Goal: Task Accomplishment & Management: Manage account settings

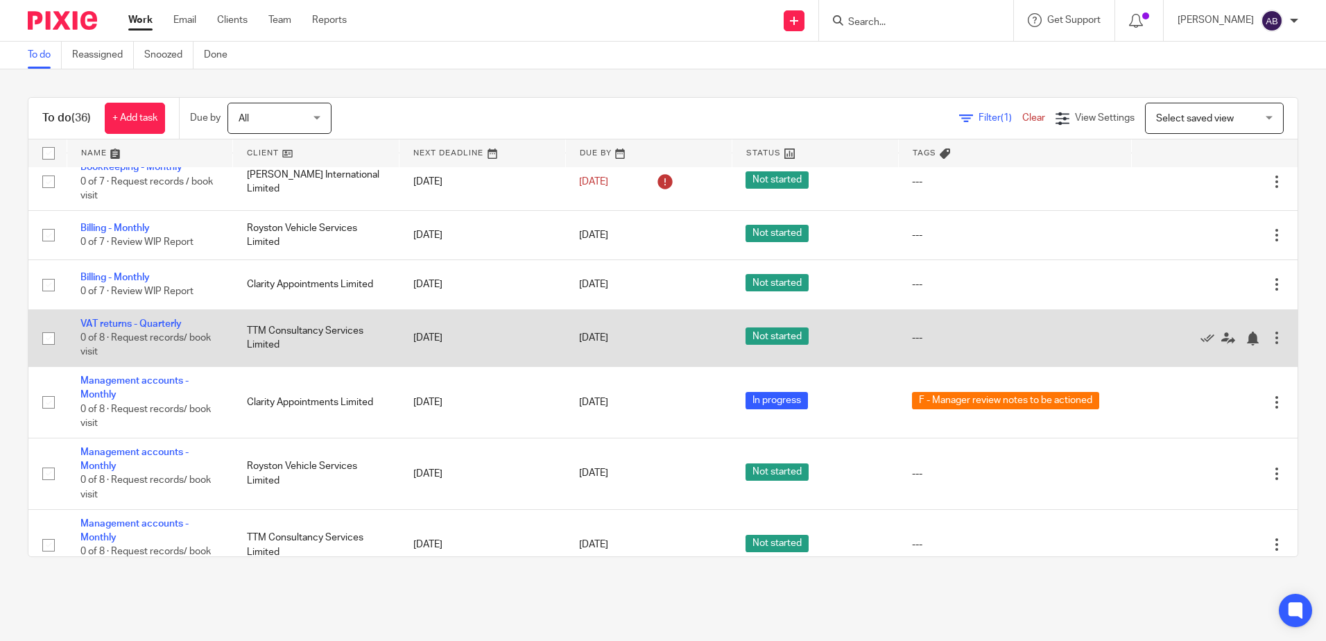
scroll to position [1578, 0]
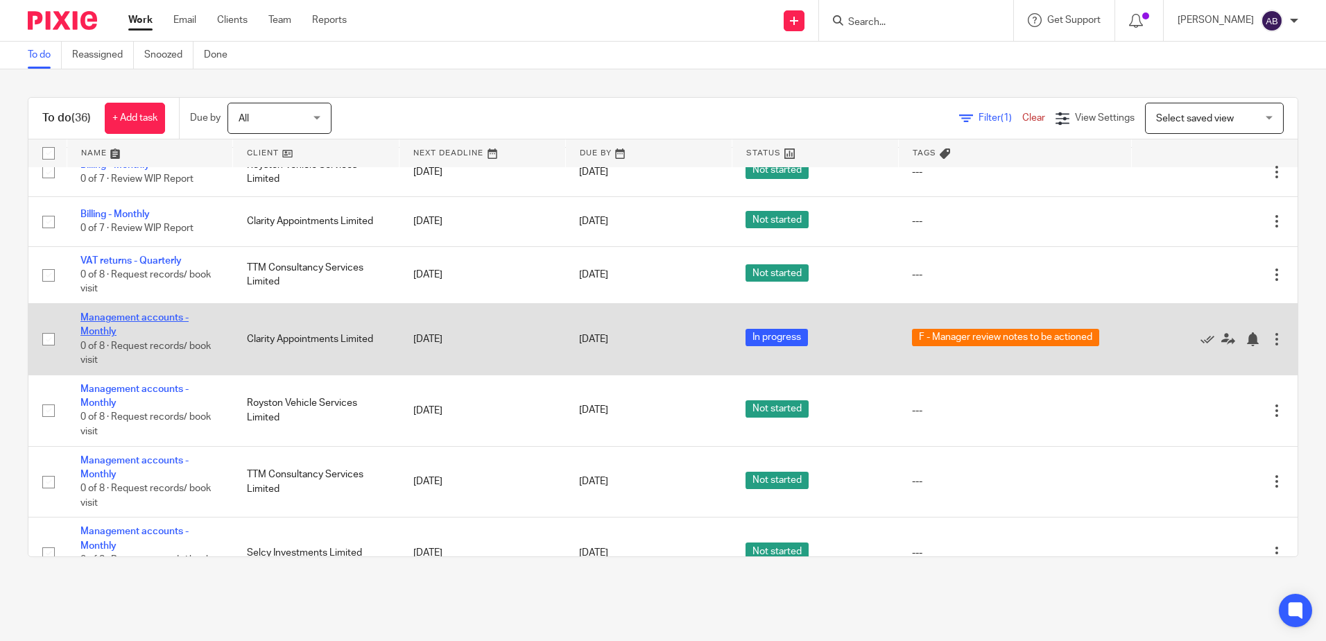
click at [148, 317] on link "Management accounts - Monthly" at bounding box center [134, 325] width 108 height 24
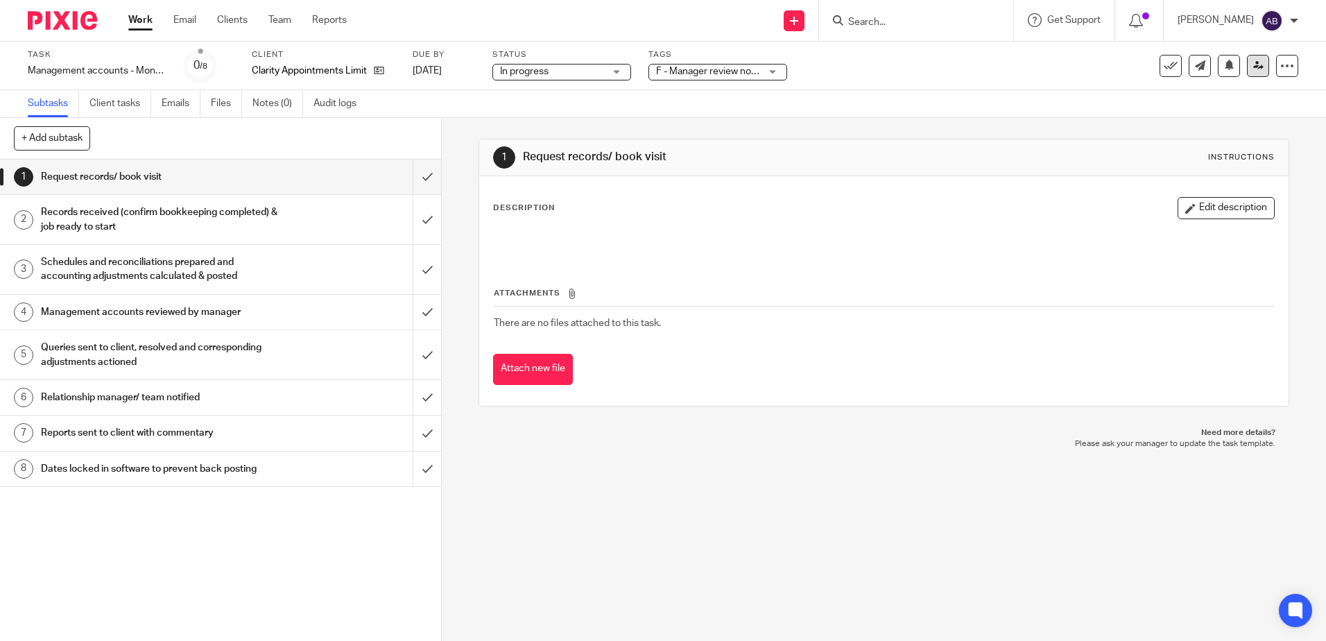
click at [1256, 67] on div "See template in use Advanced task editor Copy task Change schedule Delete" at bounding box center [1228, 66] width 139 height 22
click at [1254, 67] on link at bounding box center [1258, 66] width 22 height 22
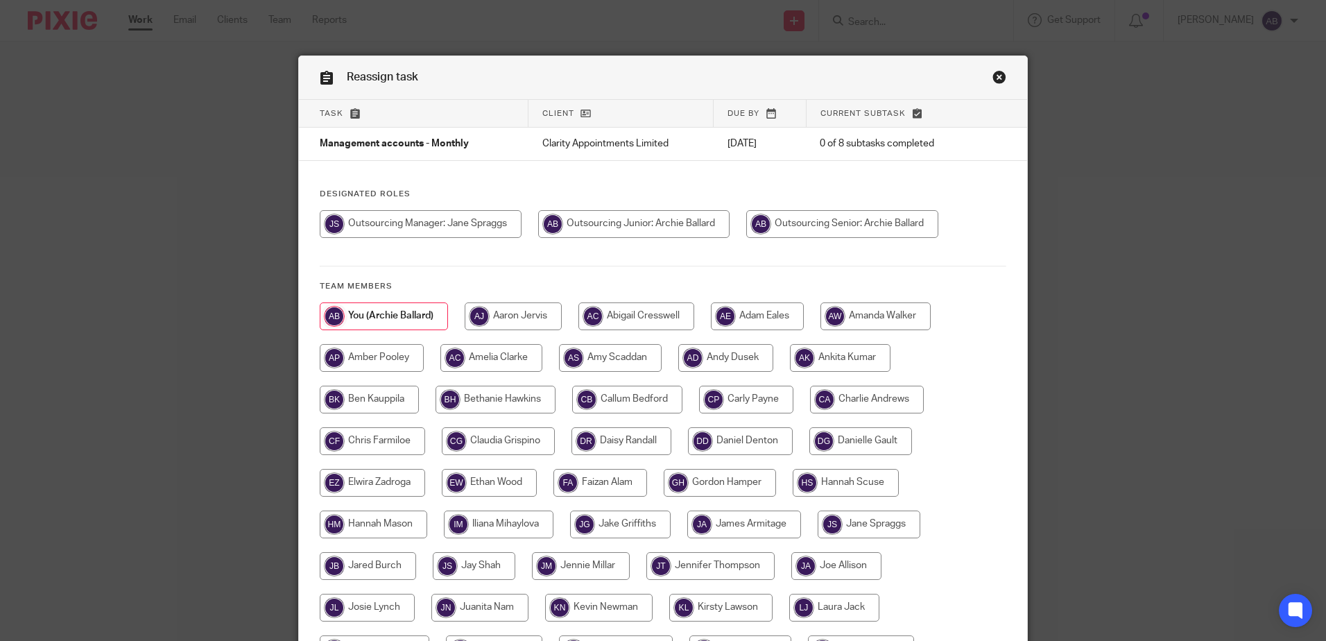
click at [481, 226] on input "radio" at bounding box center [421, 224] width 202 height 28
radio input "true"
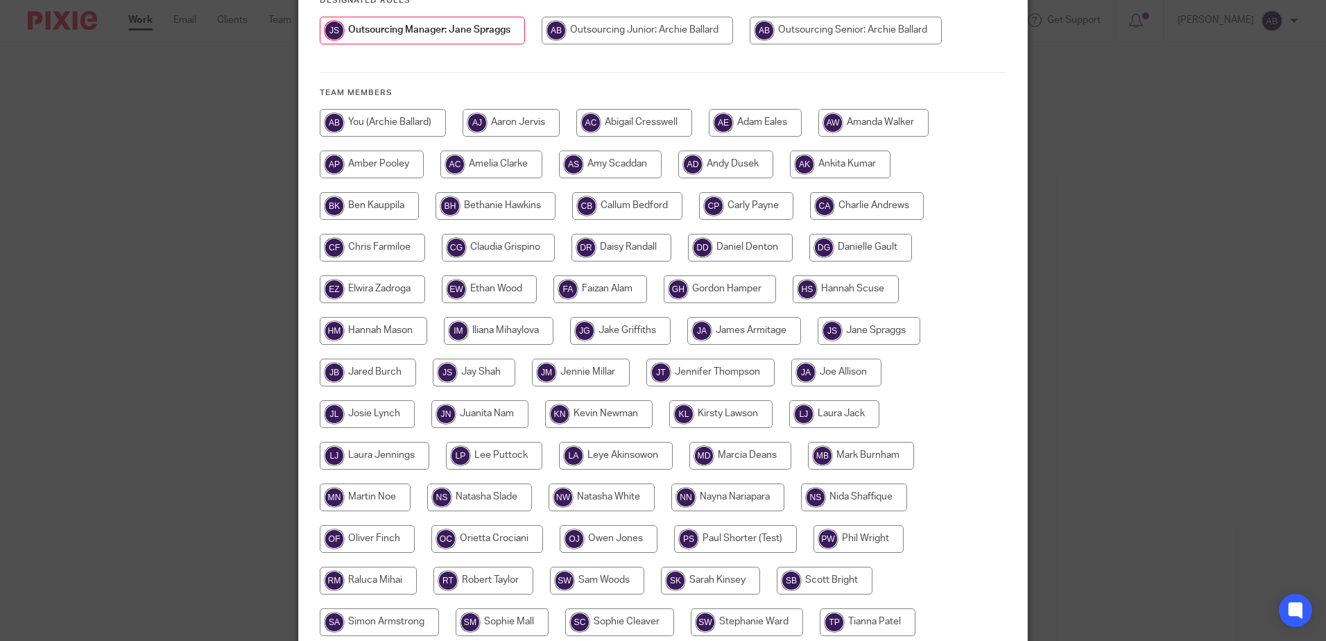
scroll to position [347, 0]
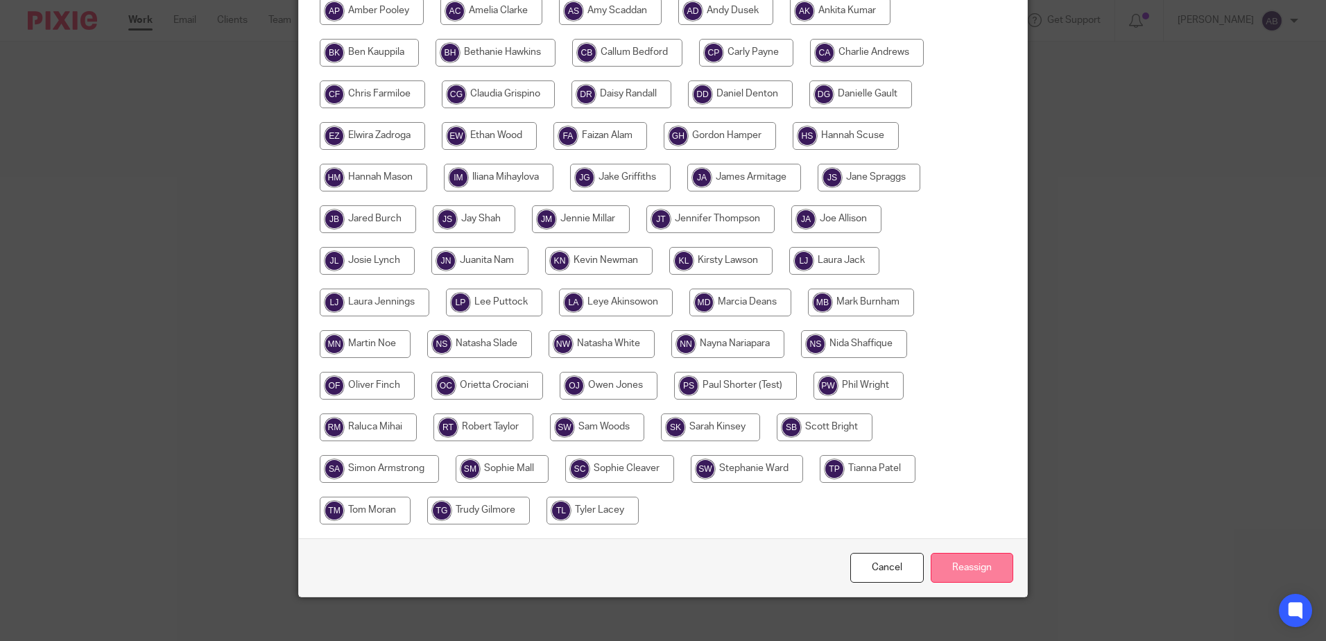
click at [961, 565] on input "Reassign" at bounding box center [972, 568] width 83 height 30
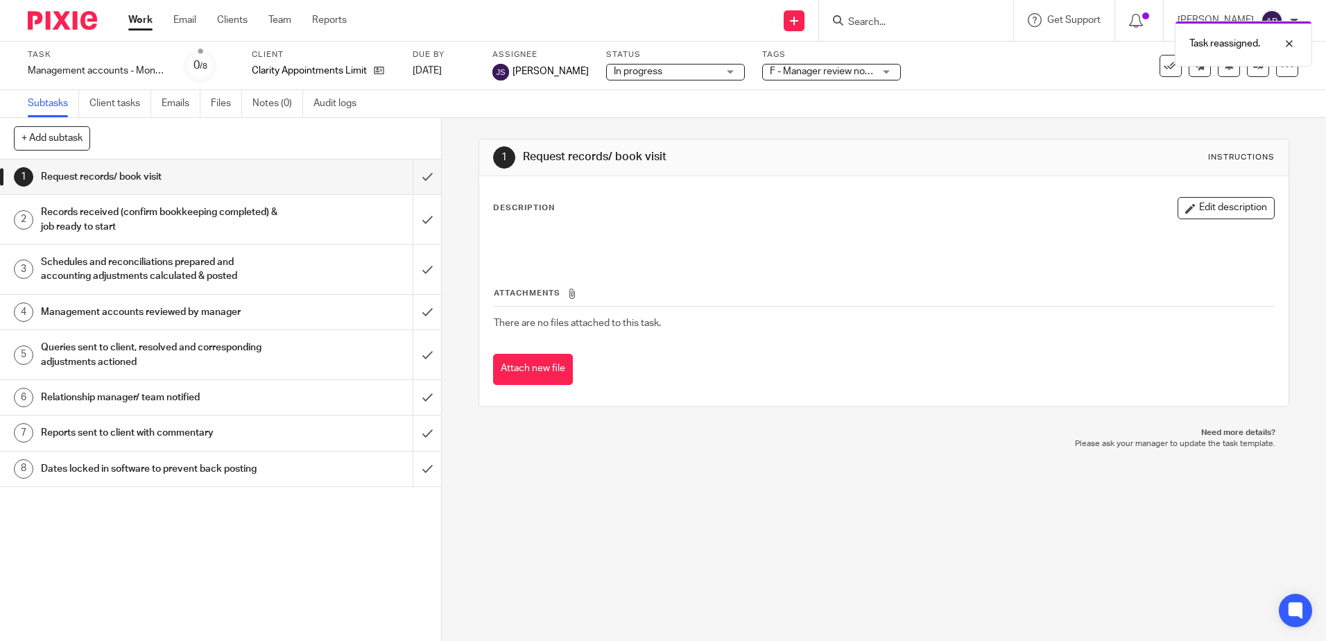
click at [790, 76] on span "F - Manager review notes to be actioned" at bounding box center [822, 71] width 104 height 15
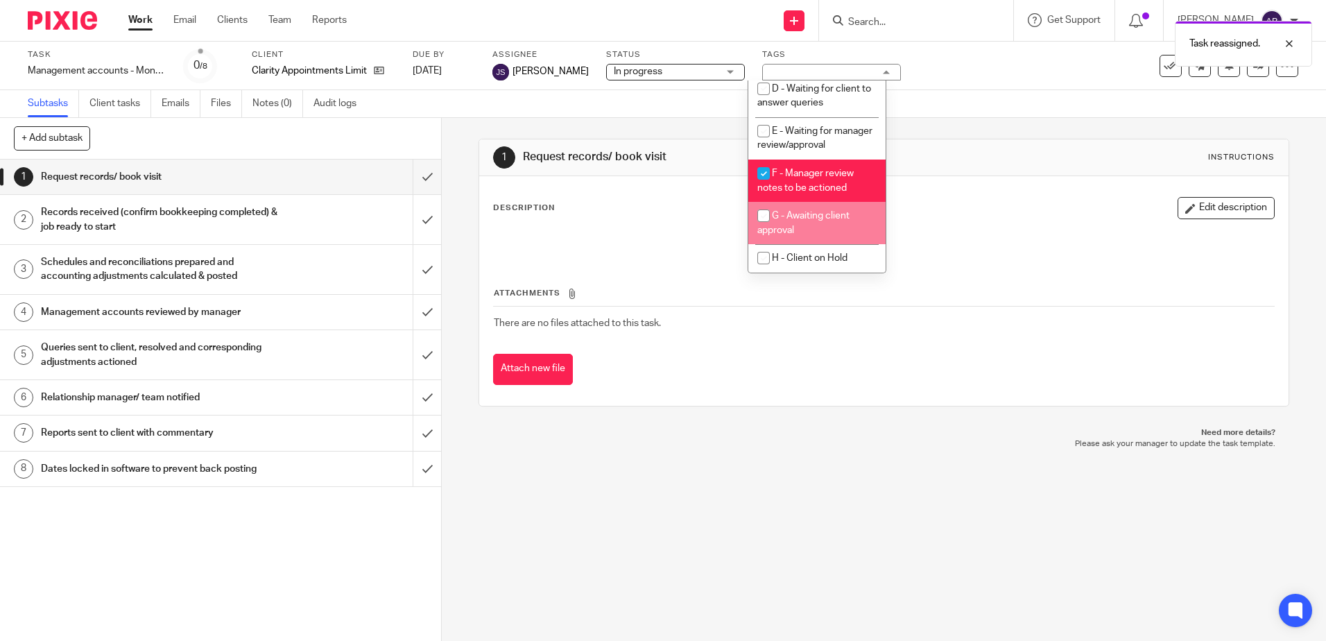
scroll to position [146, 0]
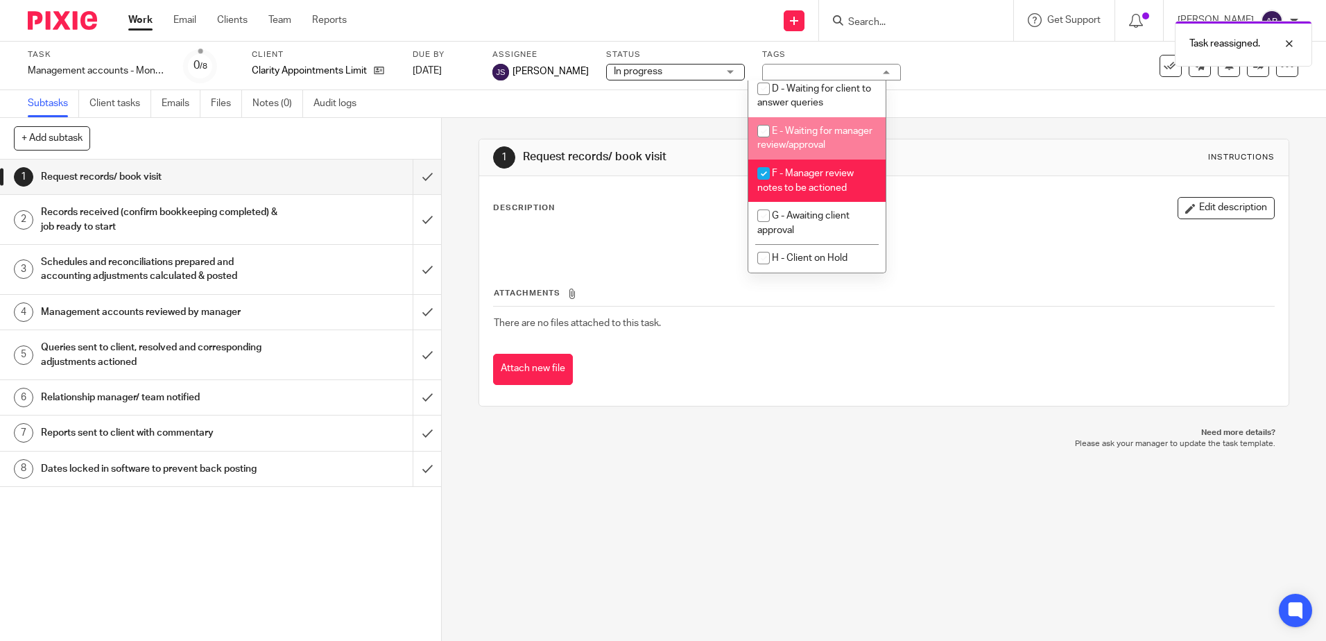
click at [812, 125] on li "E - Waiting for manager review/approval" at bounding box center [816, 138] width 137 height 42
checkbox input "true"
click at [840, 190] on span "F - Manager review notes to be actioned" at bounding box center [805, 180] width 96 height 24
checkbox input "false"
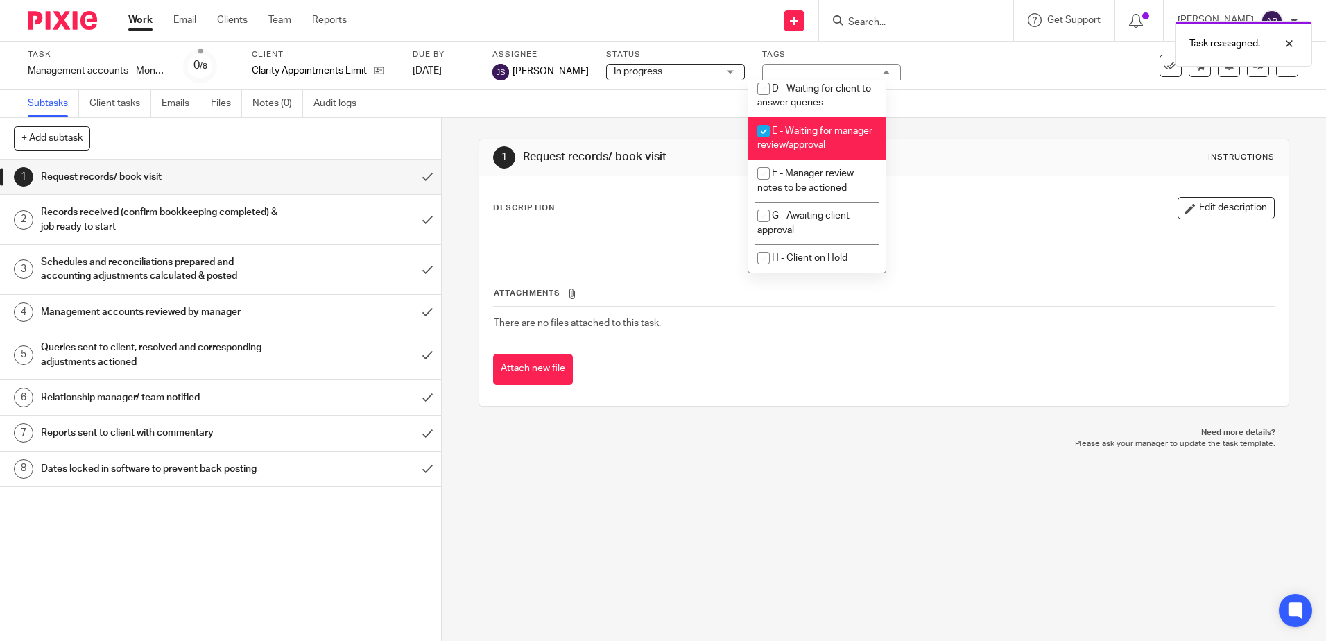
click at [1067, 126] on div "1 Request records/ book visit Instructions Description Edit description Attachm…" at bounding box center [883, 272] width 810 height 309
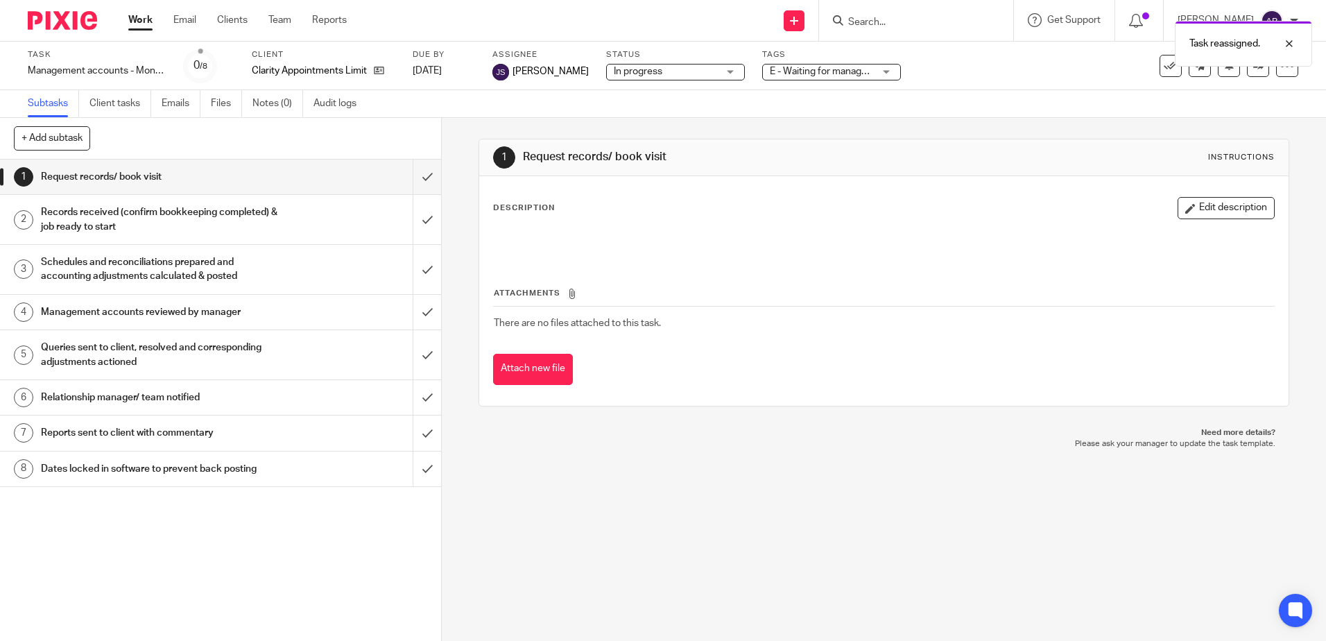
click at [676, 78] on span "In progress" at bounding box center [666, 71] width 104 height 15
click at [981, 107] on div "Subtasks Client tasks Emails Files Notes (0) Audit logs" at bounding box center [663, 104] width 1326 height 28
click at [137, 27] on link "Work" at bounding box center [140, 20] width 24 height 14
